Goal: Task Accomplishment & Management: Complete application form

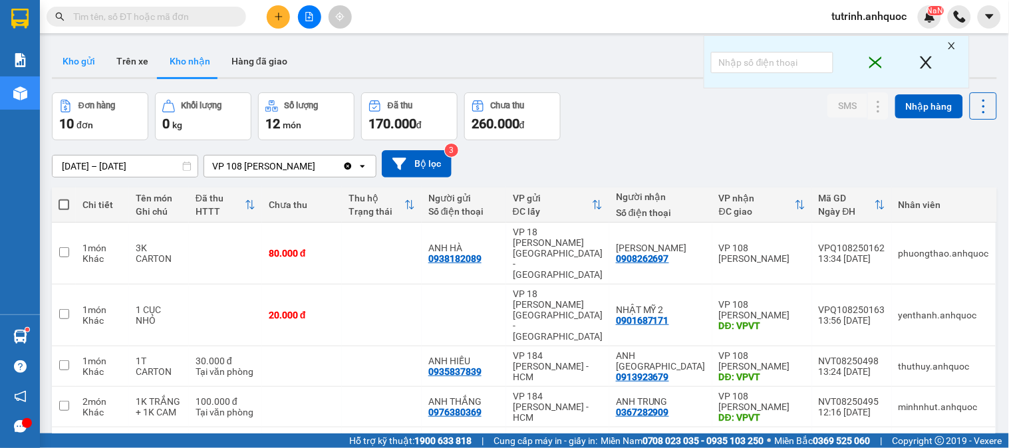
click at [84, 69] on button "Kho gửi" at bounding box center [79, 61] width 54 height 32
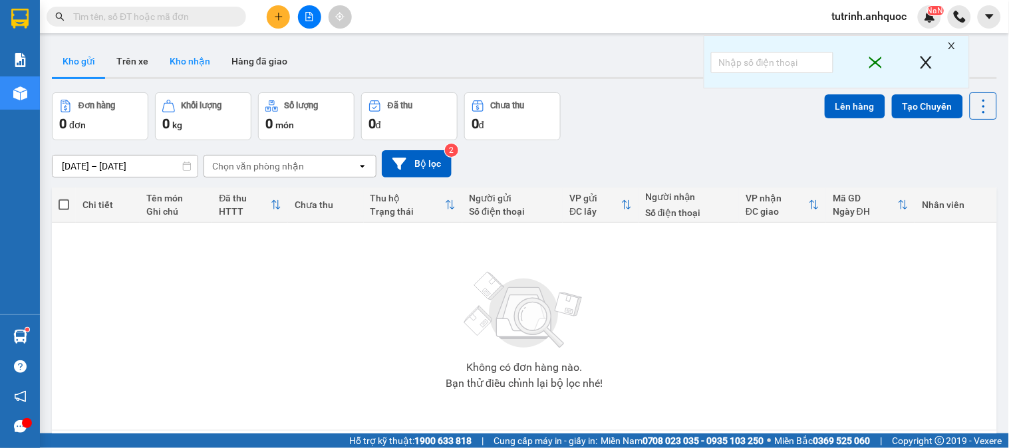
click at [176, 63] on button "Kho nhận" at bounding box center [190, 61] width 62 height 32
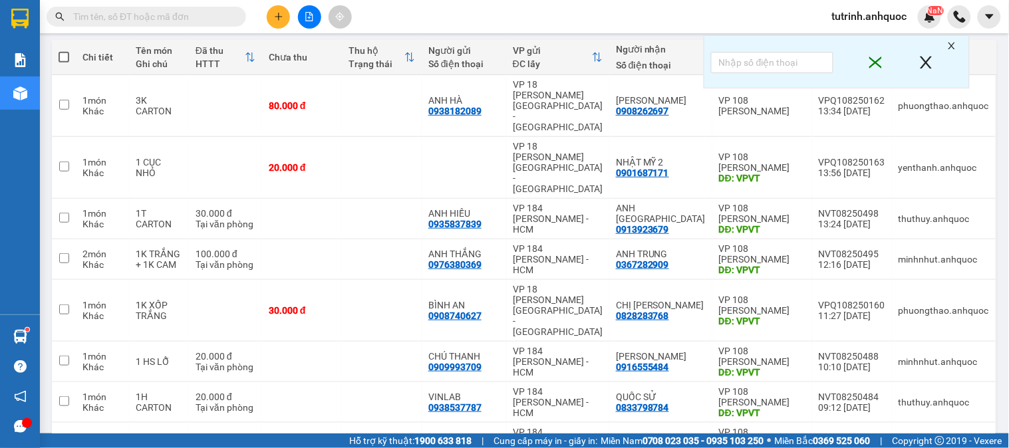
scroll to position [240, 0]
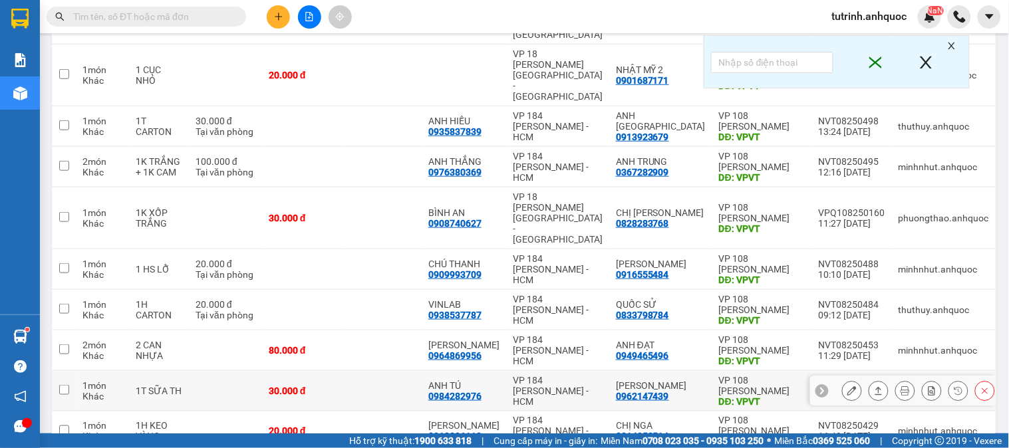
click at [847, 386] on icon at bounding box center [851, 390] width 9 height 9
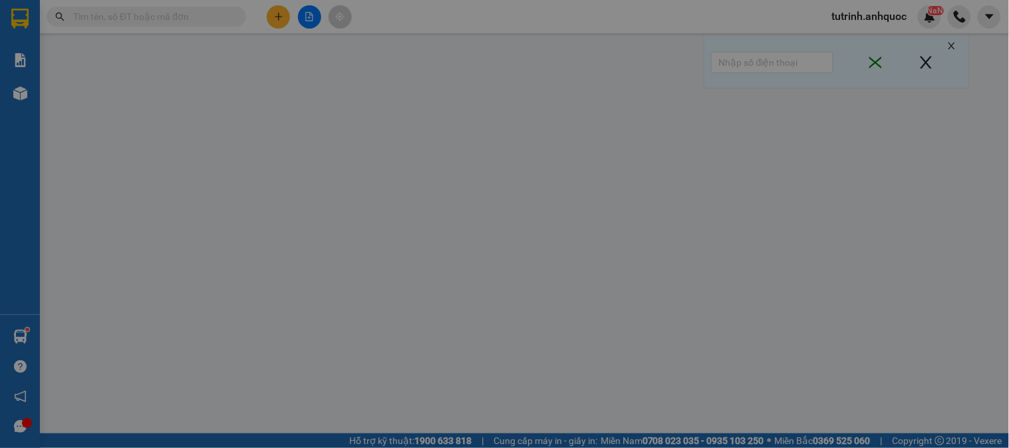
type input "0984282976"
type input "ANH TÚ"
type input "0962147439"
type input "[PERSON_NAME]"
type input "VPVT"
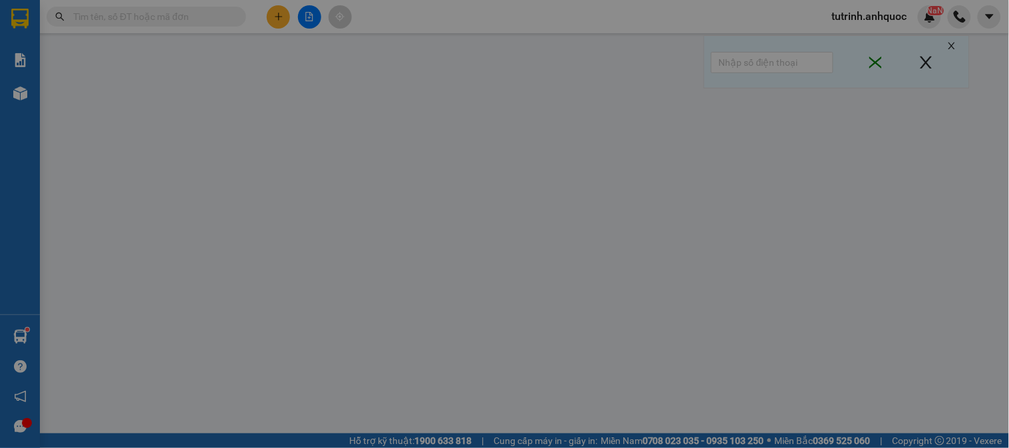
type input "30.000"
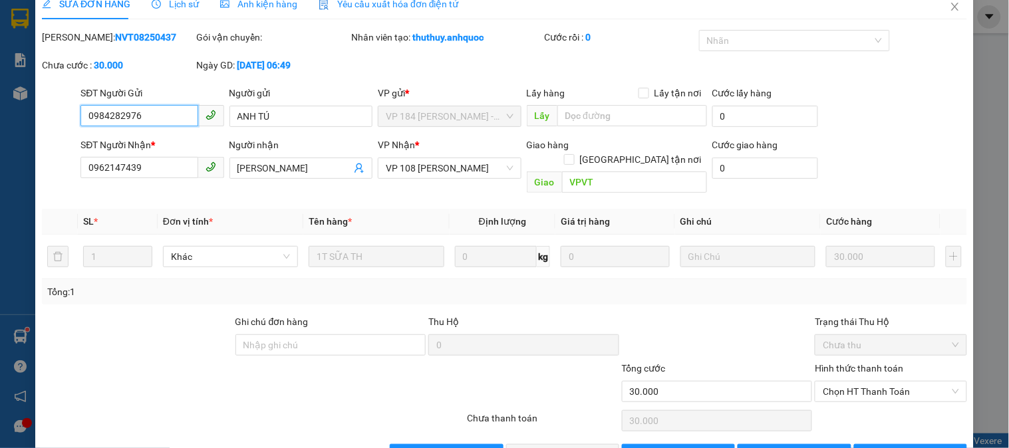
scroll to position [47, 0]
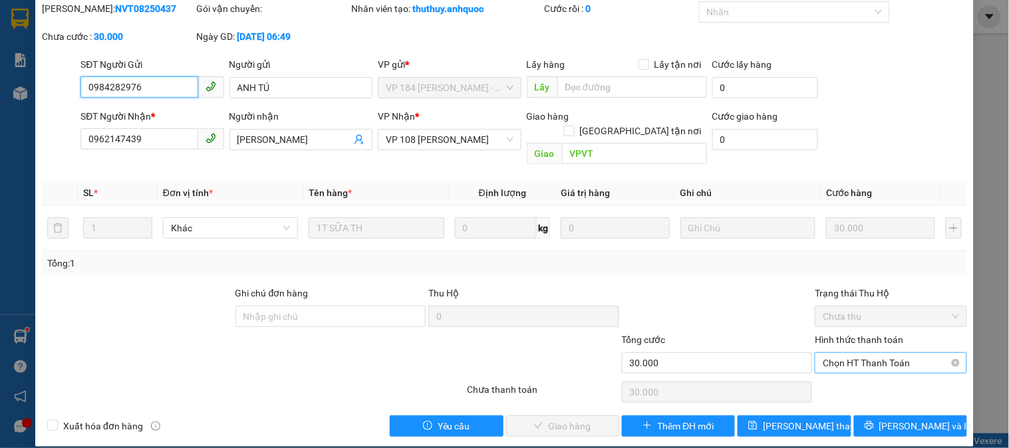
click at [829, 353] on span "Chọn HT Thanh Toán" at bounding box center [891, 363] width 136 height 20
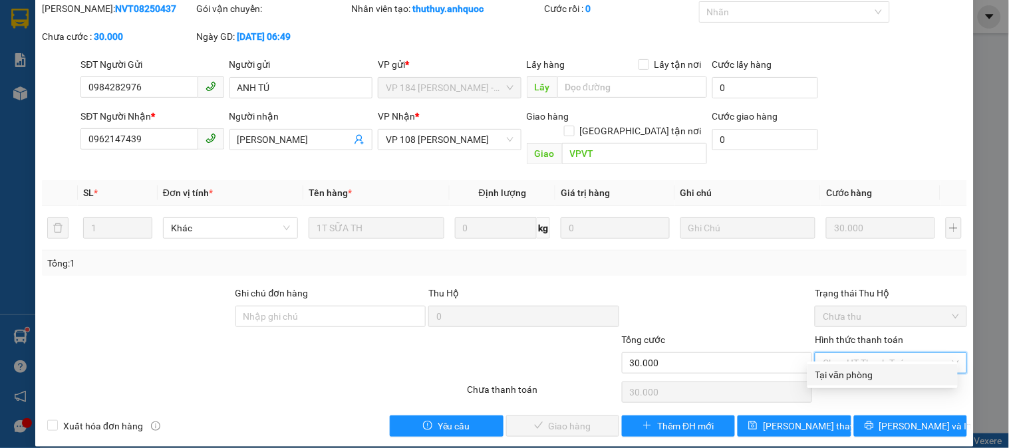
click at [829, 375] on div "Tại văn phòng" at bounding box center [882, 375] width 134 height 15
type input "0"
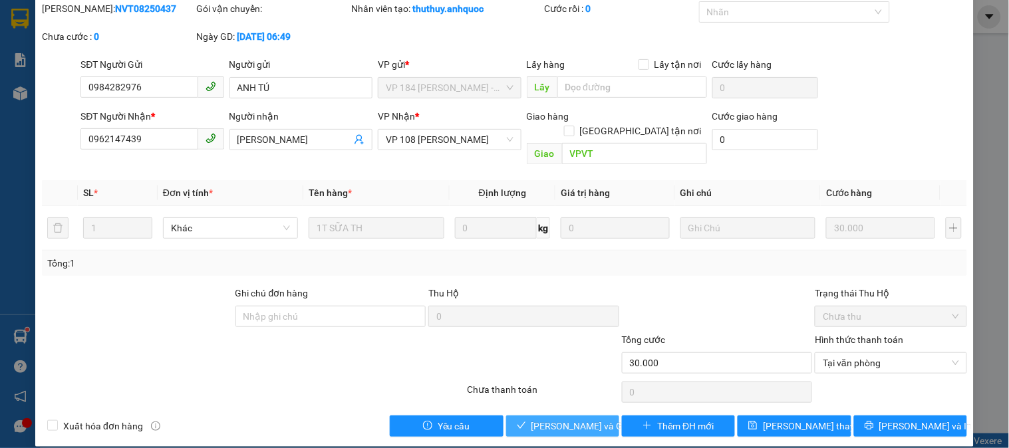
click at [557, 419] on span "[PERSON_NAME] và Giao hàng" at bounding box center [595, 426] width 128 height 15
